Goal: Complete application form: Complete application form

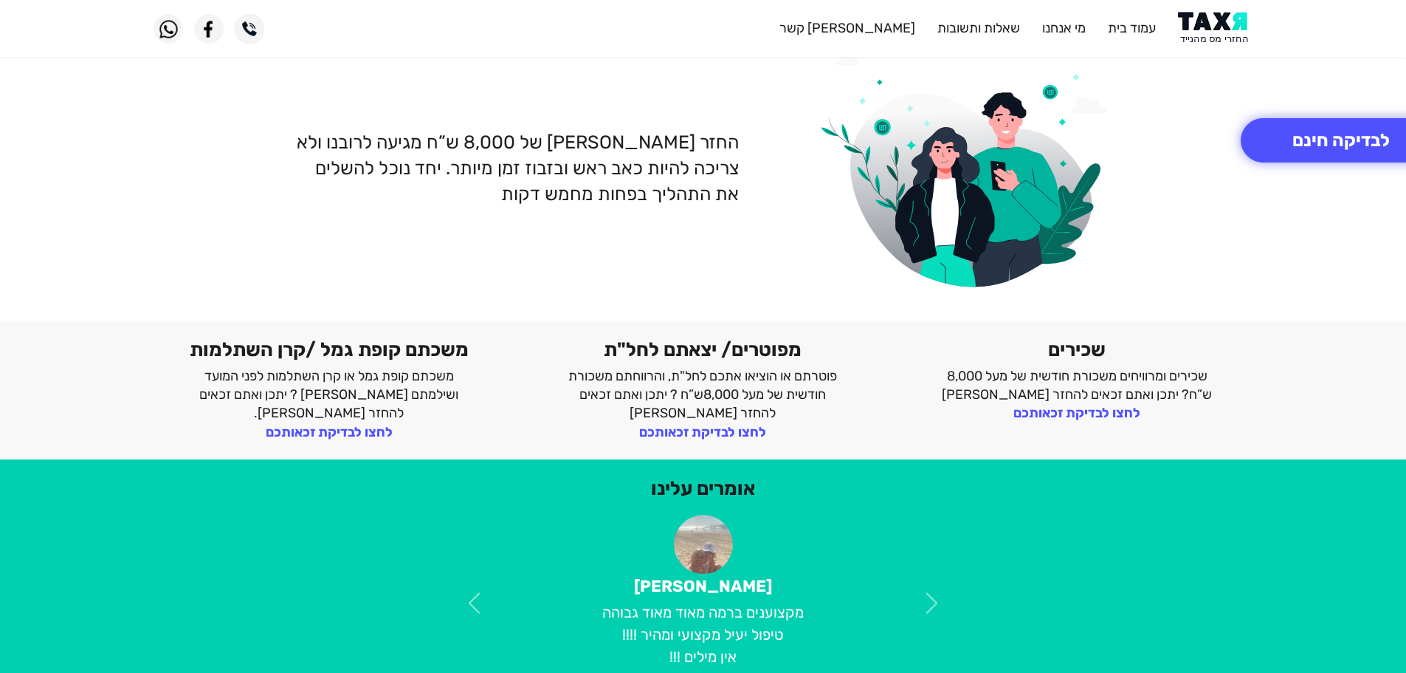
scroll to position [148, 0]
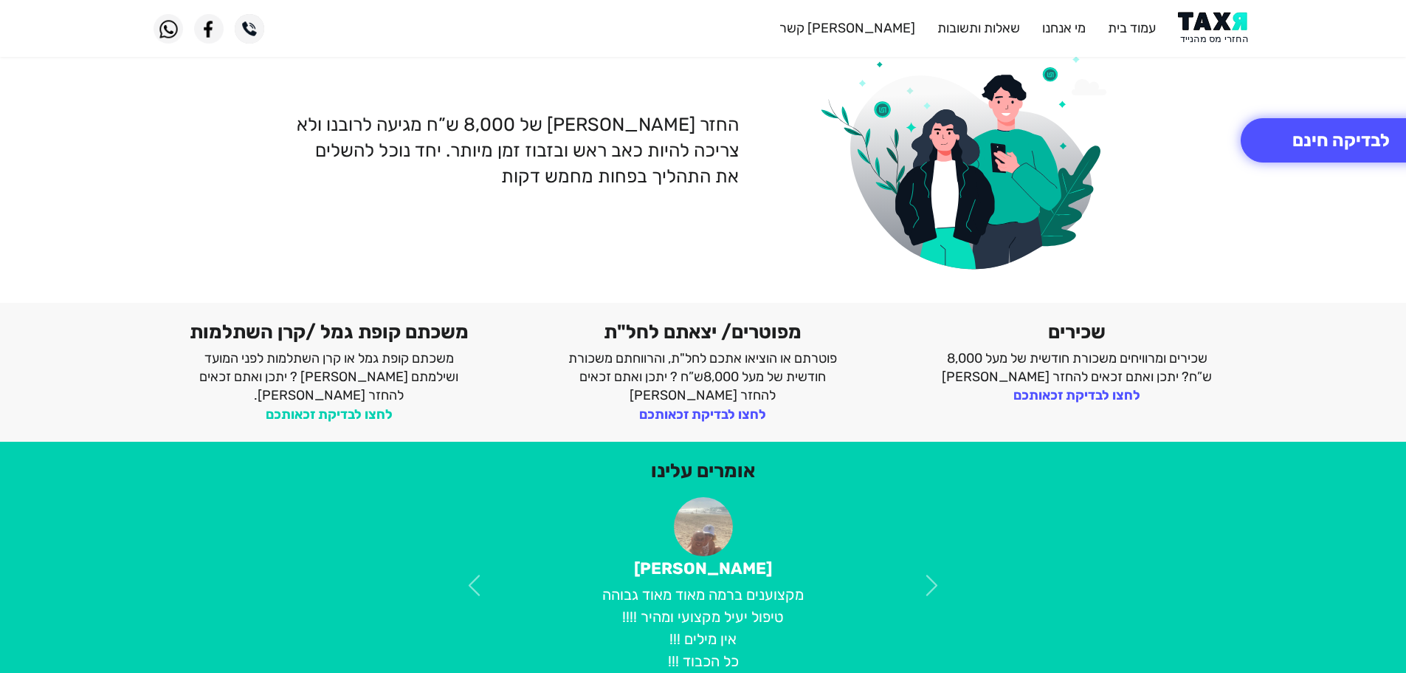
click at [354, 406] on link "לחצו לבדיקת זכאותכם" at bounding box center [329, 414] width 127 height 16
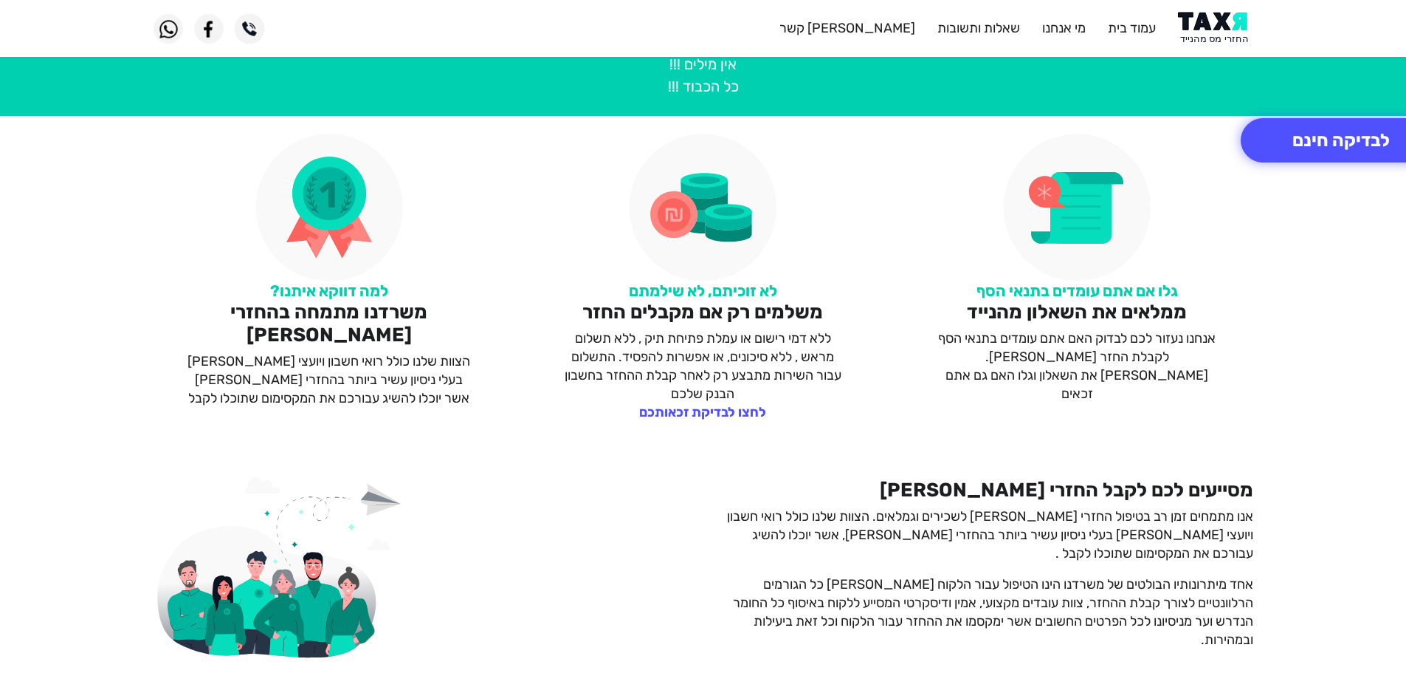
scroll to position [738, 0]
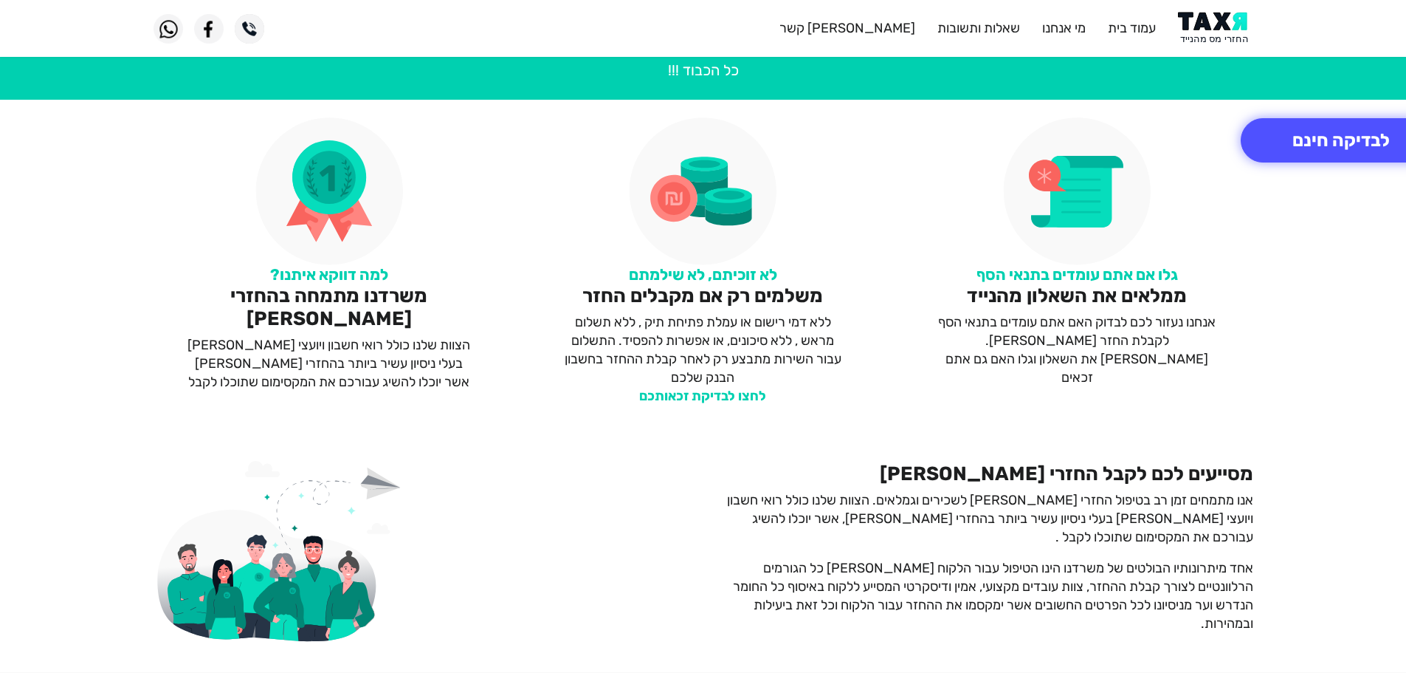
click at [676, 398] on link "לחצו לבדיקת זכאותכם" at bounding box center [702, 396] width 127 height 16
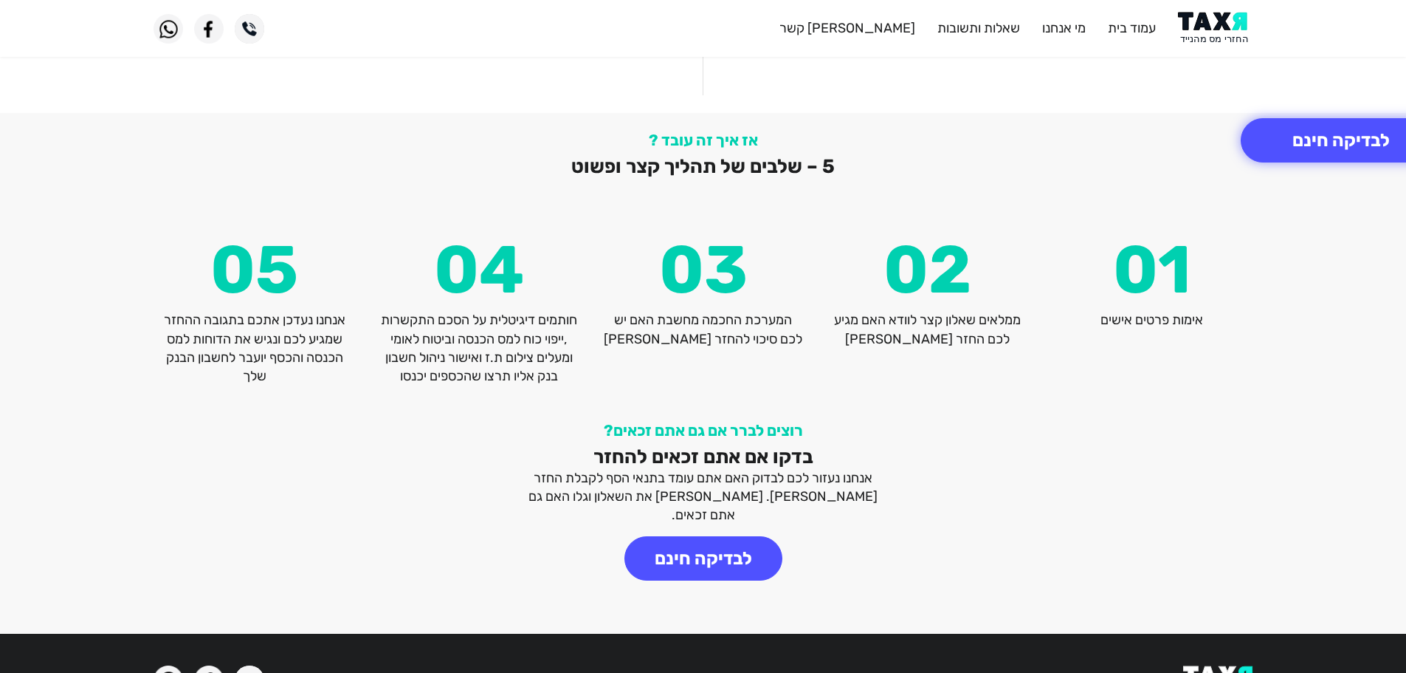
scroll to position [1940, 0]
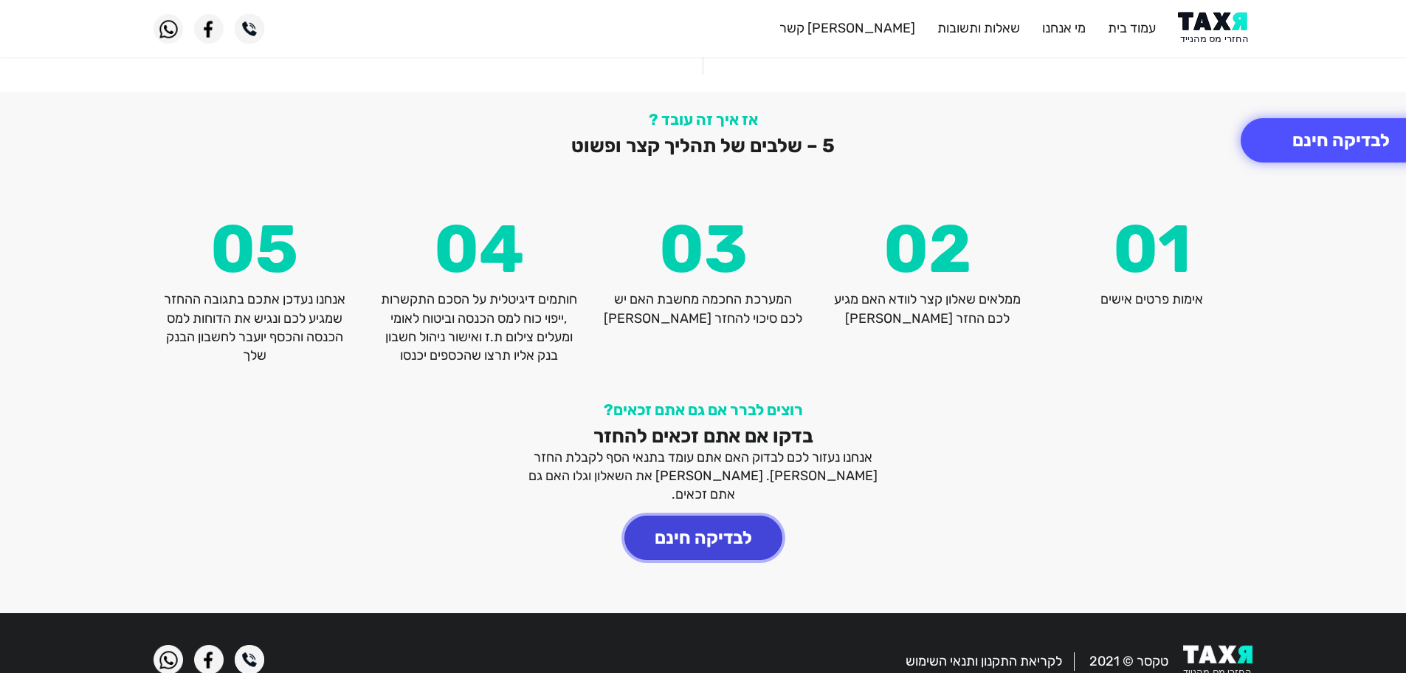
click at [718, 515] on button "לבדיקה חינם" at bounding box center [704, 537] width 158 height 44
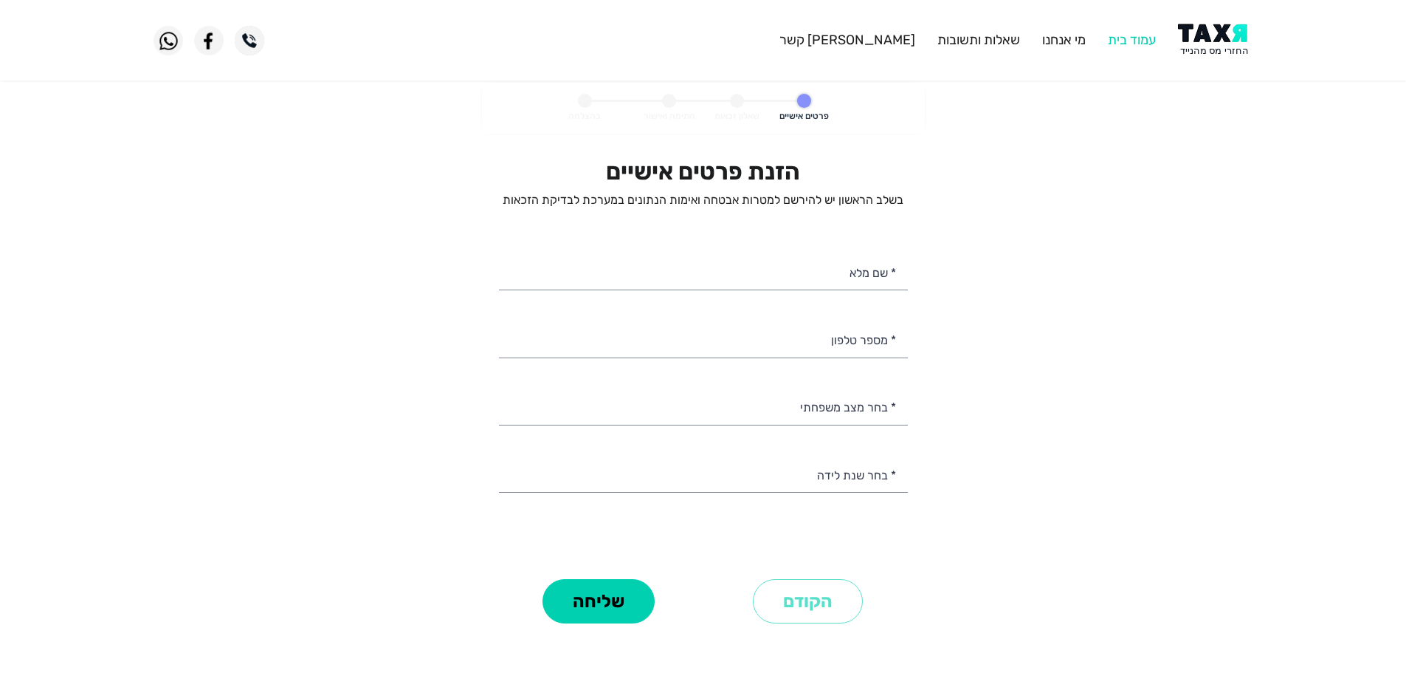
click at [1145, 41] on link "עמוד בית" at bounding box center [1132, 40] width 48 height 16
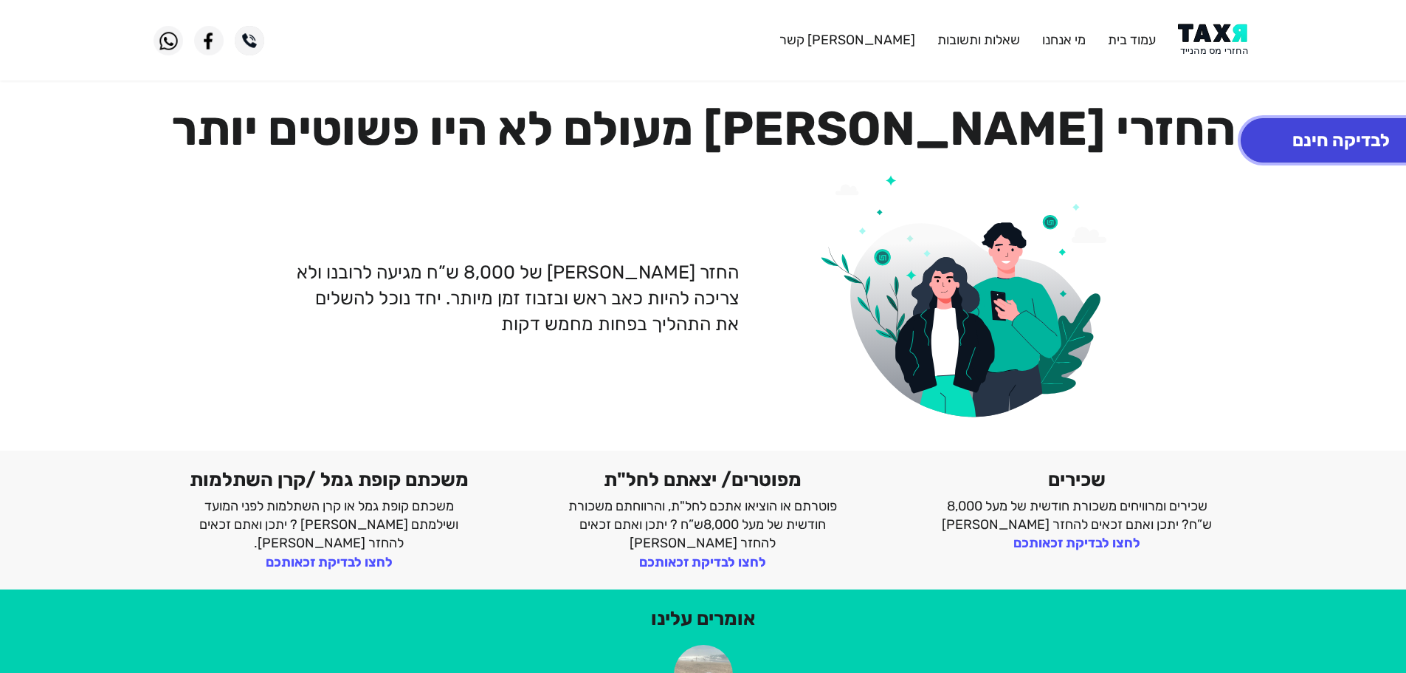
click at [1294, 133] on button "לבדיקה חינם" at bounding box center [1341, 140] width 201 height 44
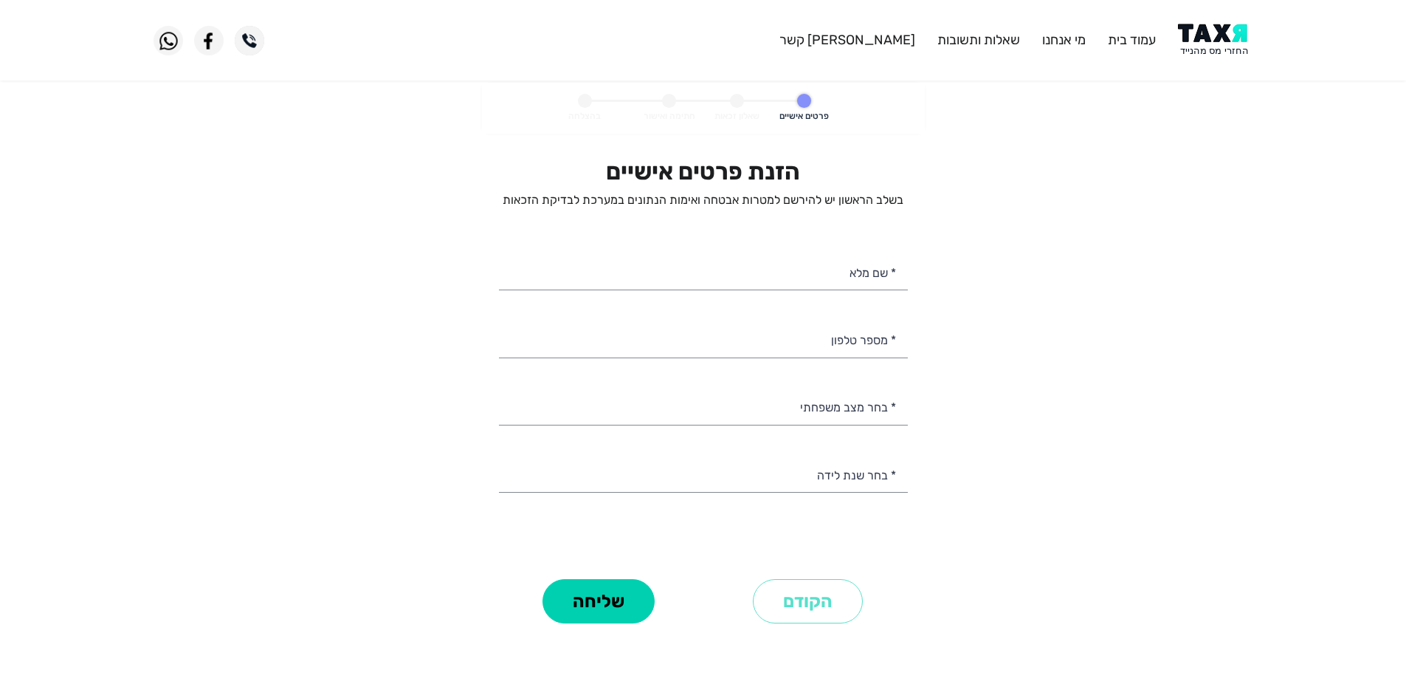
select select
click at [1127, 45] on link "עמוד בית" at bounding box center [1132, 40] width 48 height 16
